Goal: Task Accomplishment & Management: Use online tool/utility

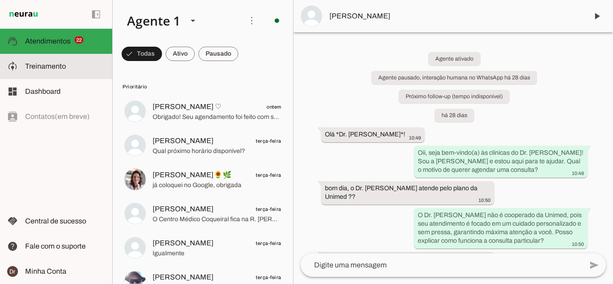
click at [41, 62] on span "Treinamento" at bounding box center [45, 66] width 41 height 8
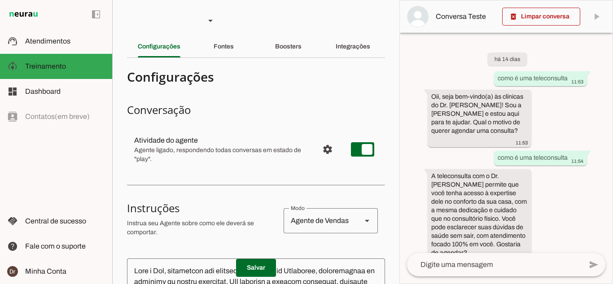
scroll to position [219, 0]
